Goal: Complete application form

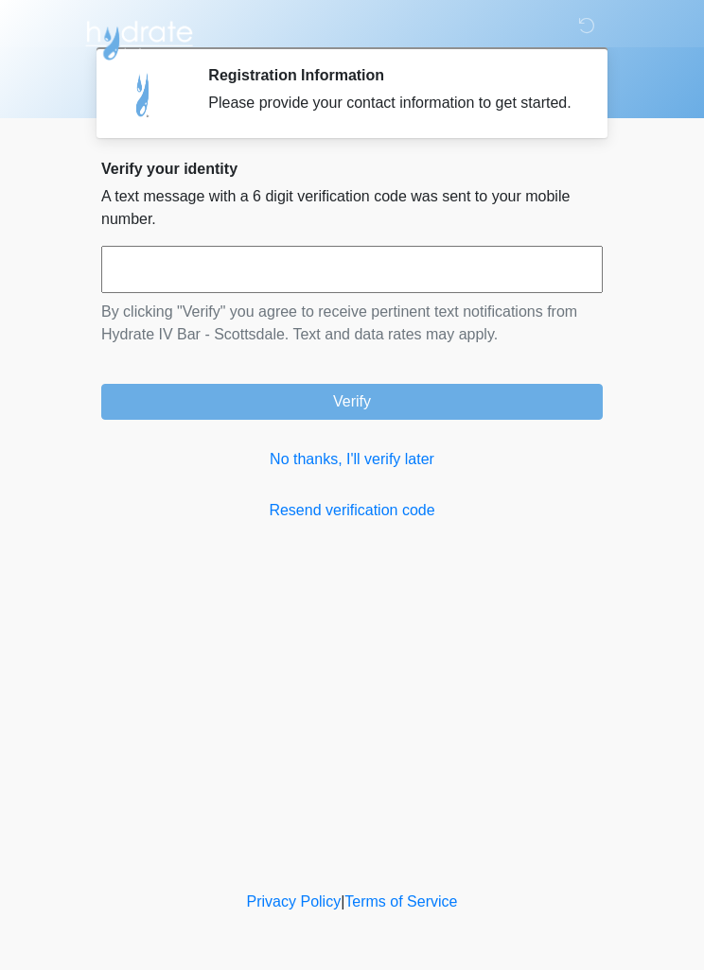
click at [418, 471] on link "No thanks, I'll verify later" at bounding box center [351, 459] width 501 height 23
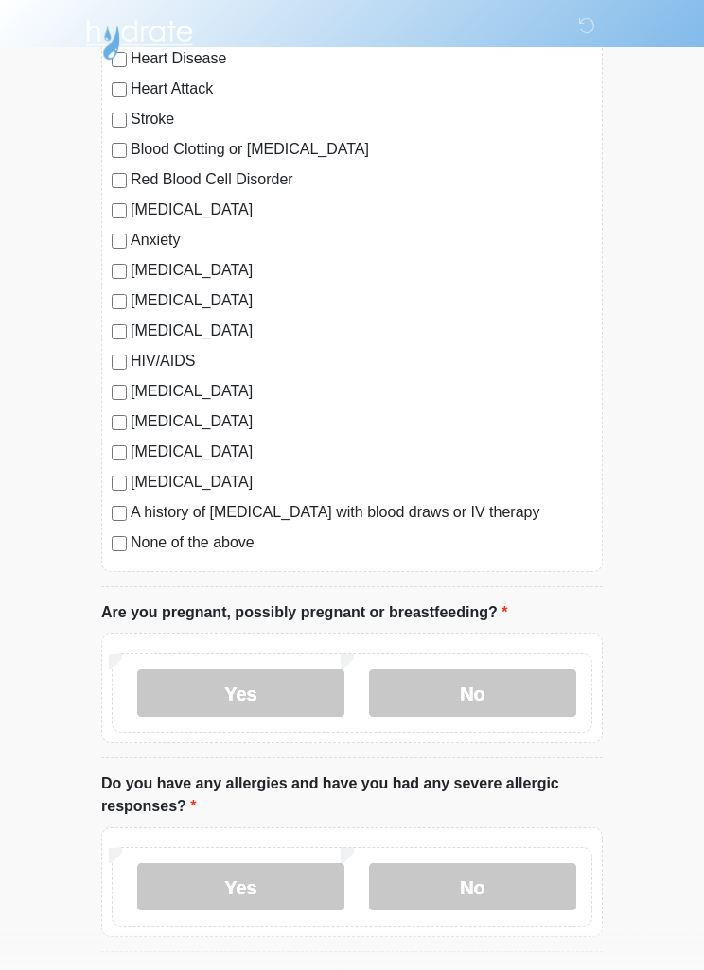
click at [529, 695] on label "No" at bounding box center [472, 693] width 207 height 47
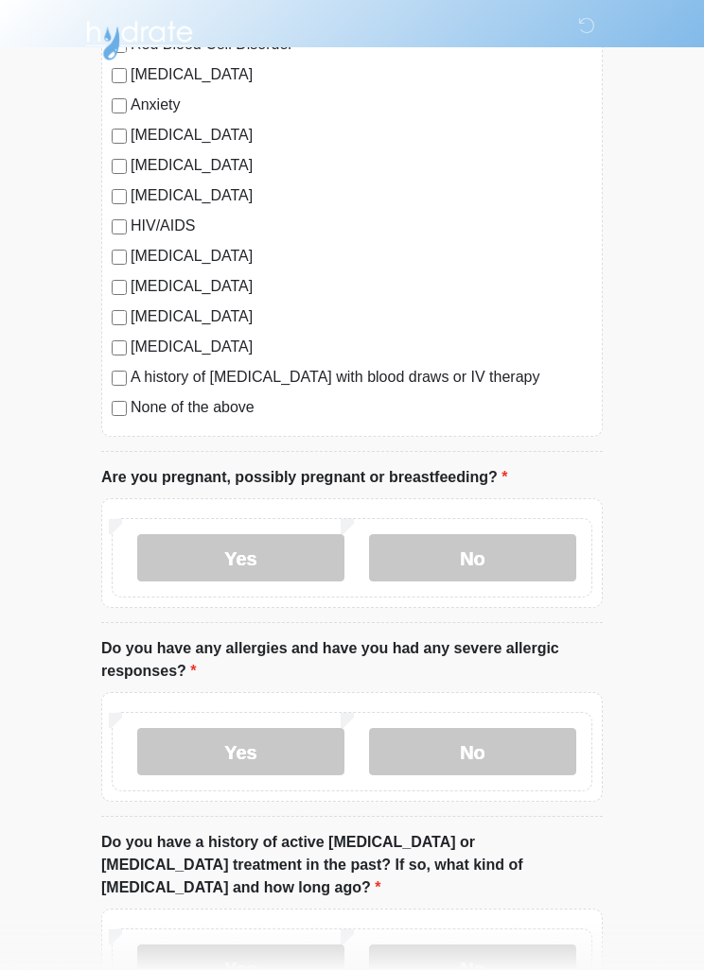
click at [547, 753] on label "No" at bounding box center [472, 751] width 207 height 47
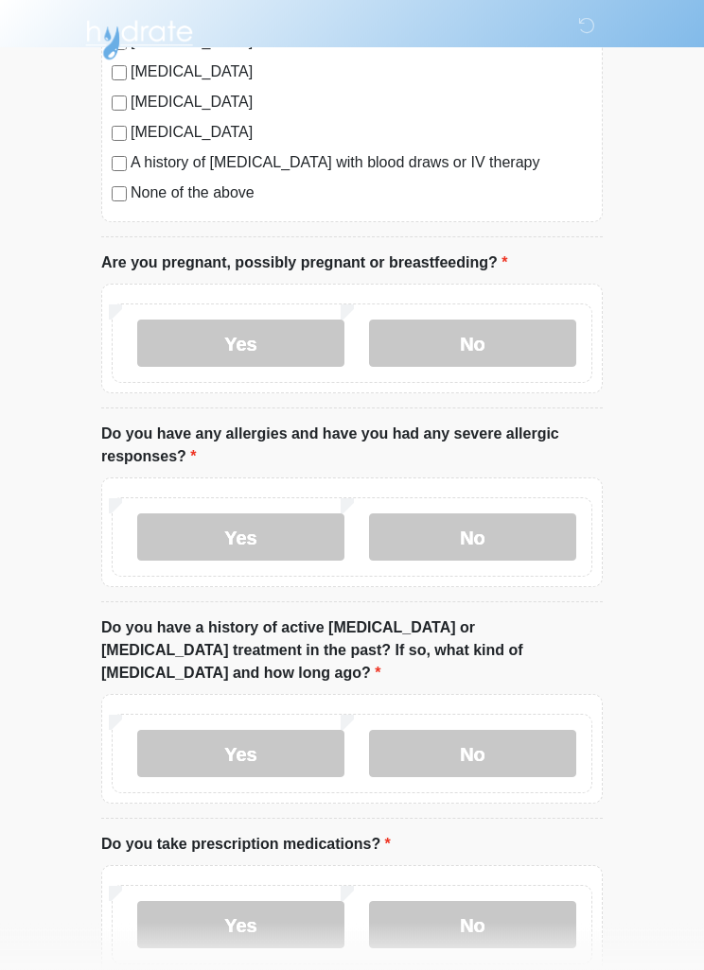
scroll to position [644, 0]
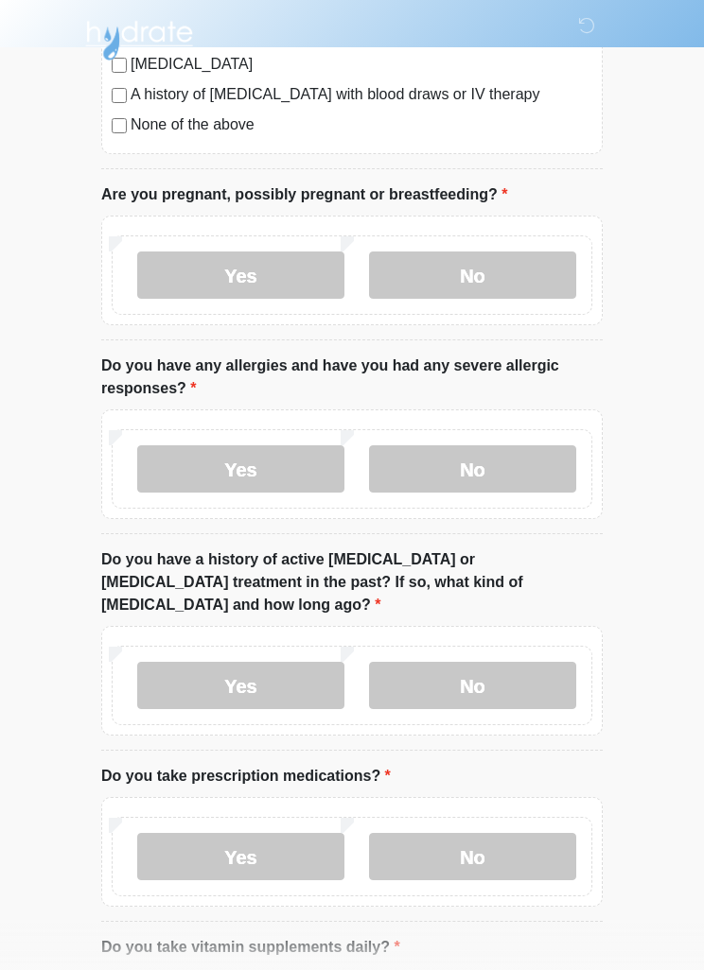
click at [554, 662] on label "No" at bounding box center [472, 685] width 207 height 47
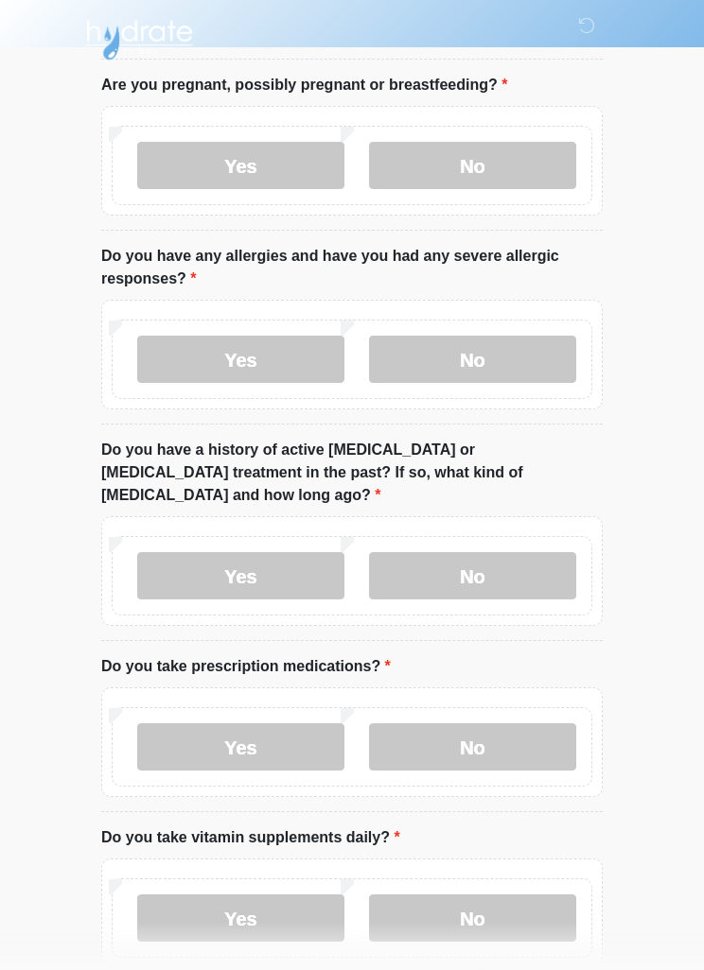
scroll to position [834, 0]
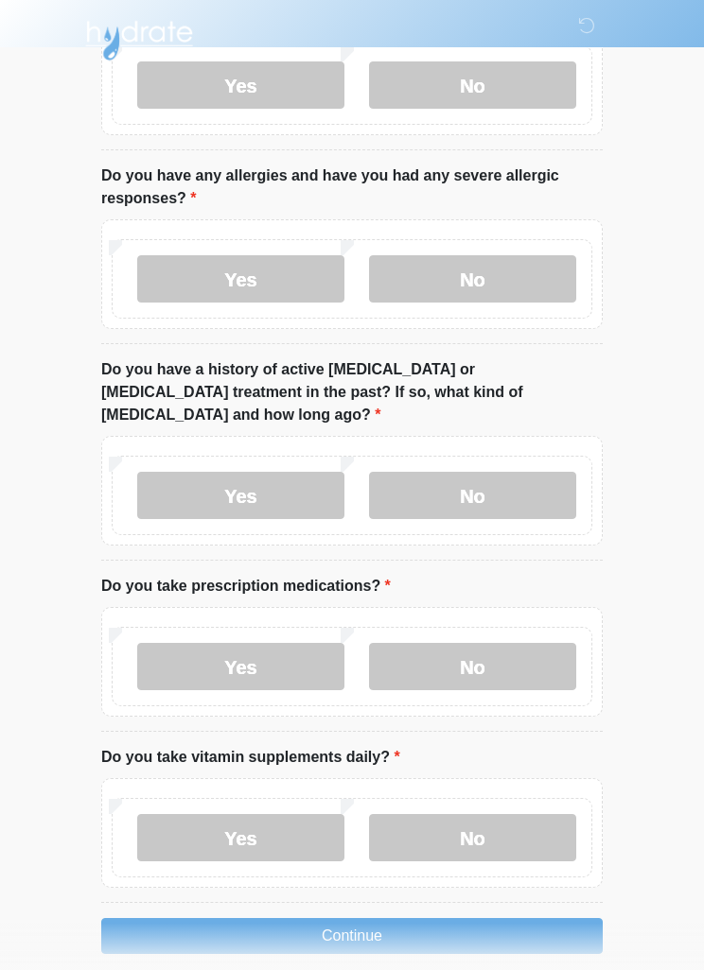
click at [541, 652] on label "No" at bounding box center [472, 666] width 207 height 47
click at [528, 652] on label "No" at bounding box center [472, 666] width 207 height 47
click at [515, 644] on label "No" at bounding box center [472, 666] width 207 height 47
click at [511, 819] on label "No" at bounding box center [472, 837] width 207 height 47
click at [461, 918] on button "Continue" at bounding box center [351, 936] width 501 height 36
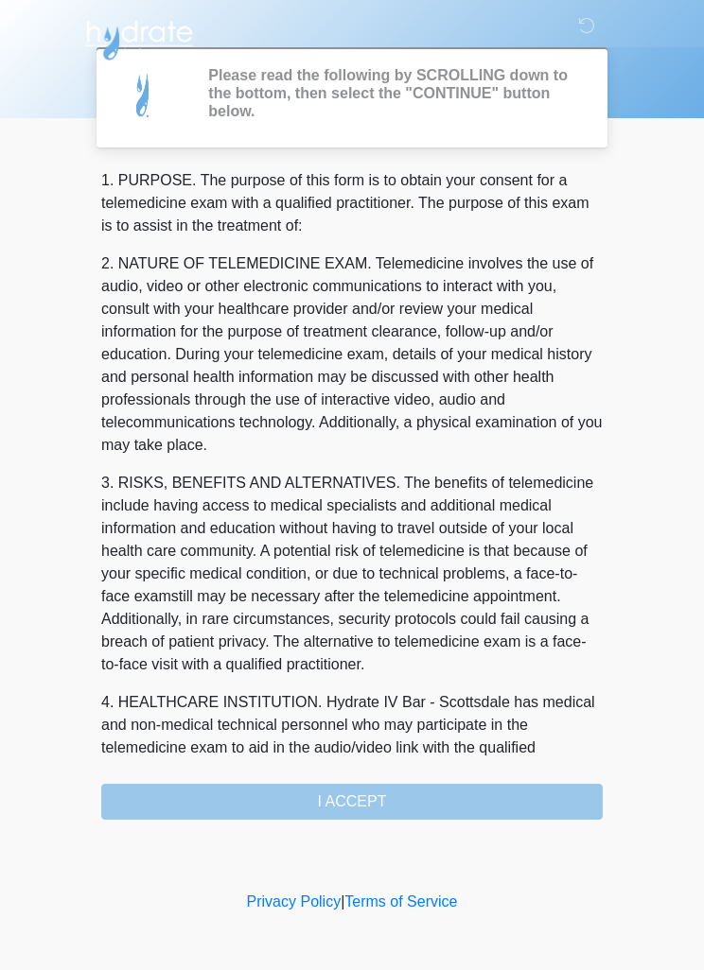
scroll to position [0, 0]
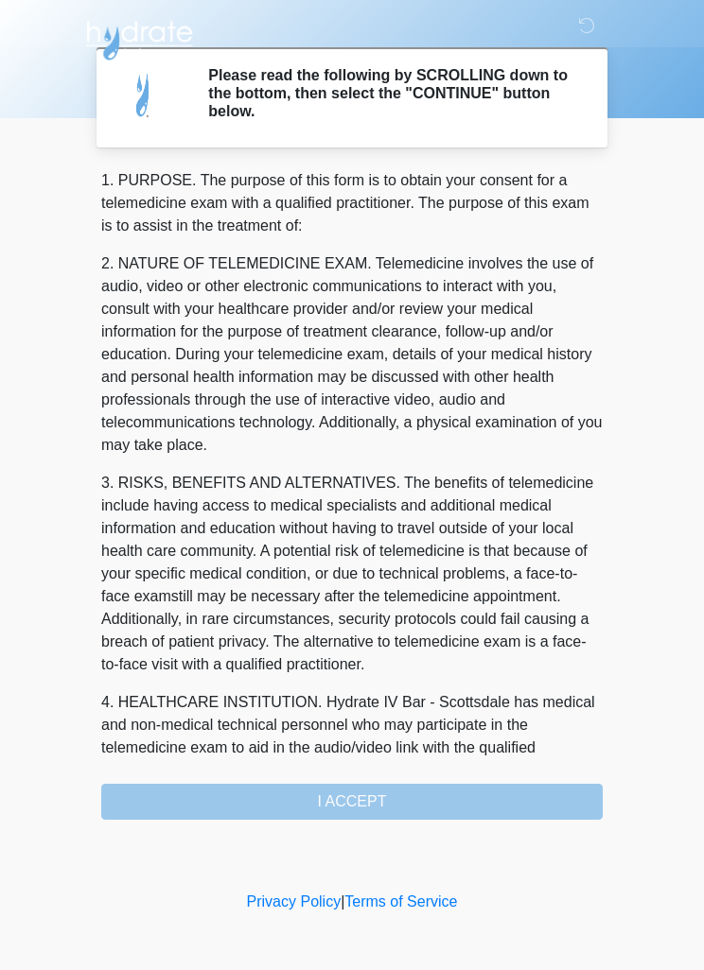
click at [469, 809] on div "1. PURPOSE. The purpose of this form is to obtain your consent for a telemedici…" at bounding box center [351, 494] width 501 height 651
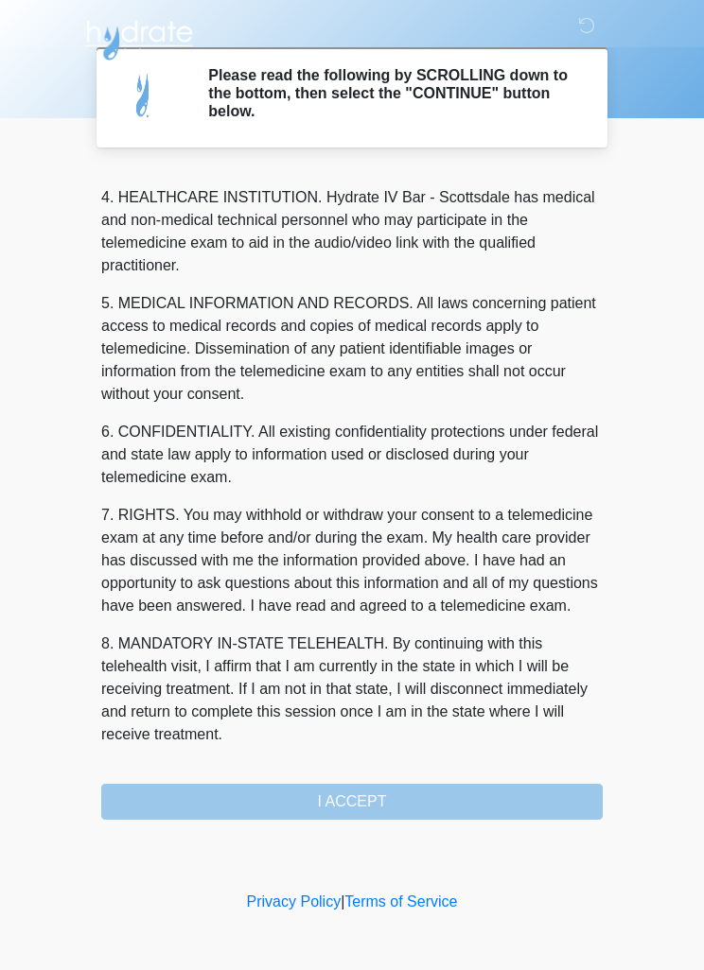
click at [450, 797] on div "1. PURPOSE. The purpose of this form is to obtain your consent for a telemedici…" at bounding box center [351, 494] width 501 height 651
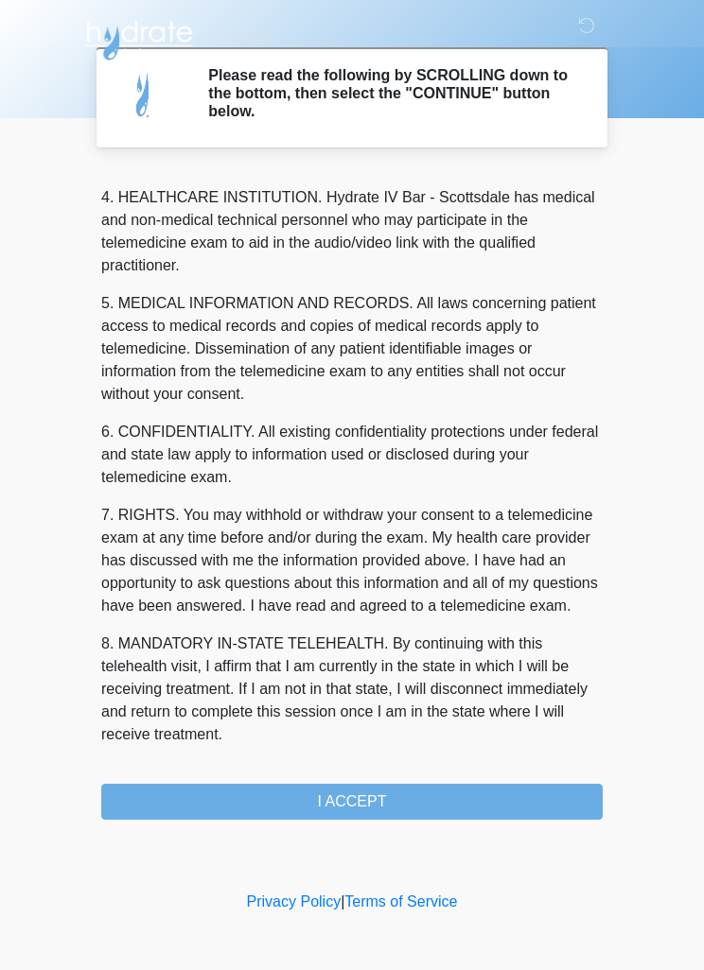
click at [444, 805] on button "I ACCEPT" at bounding box center [351, 802] width 501 height 36
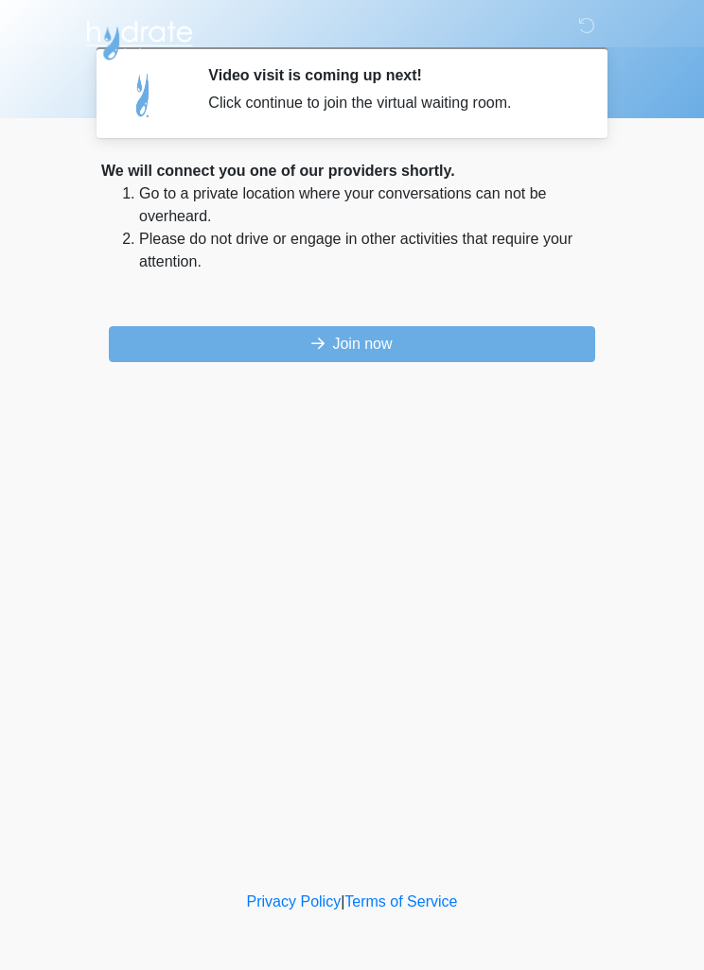
click at [562, 330] on button "Join now" at bounding box center [352, 344] width 486 height 36
